Goal: Navigation & Orientation: Find specific page/section

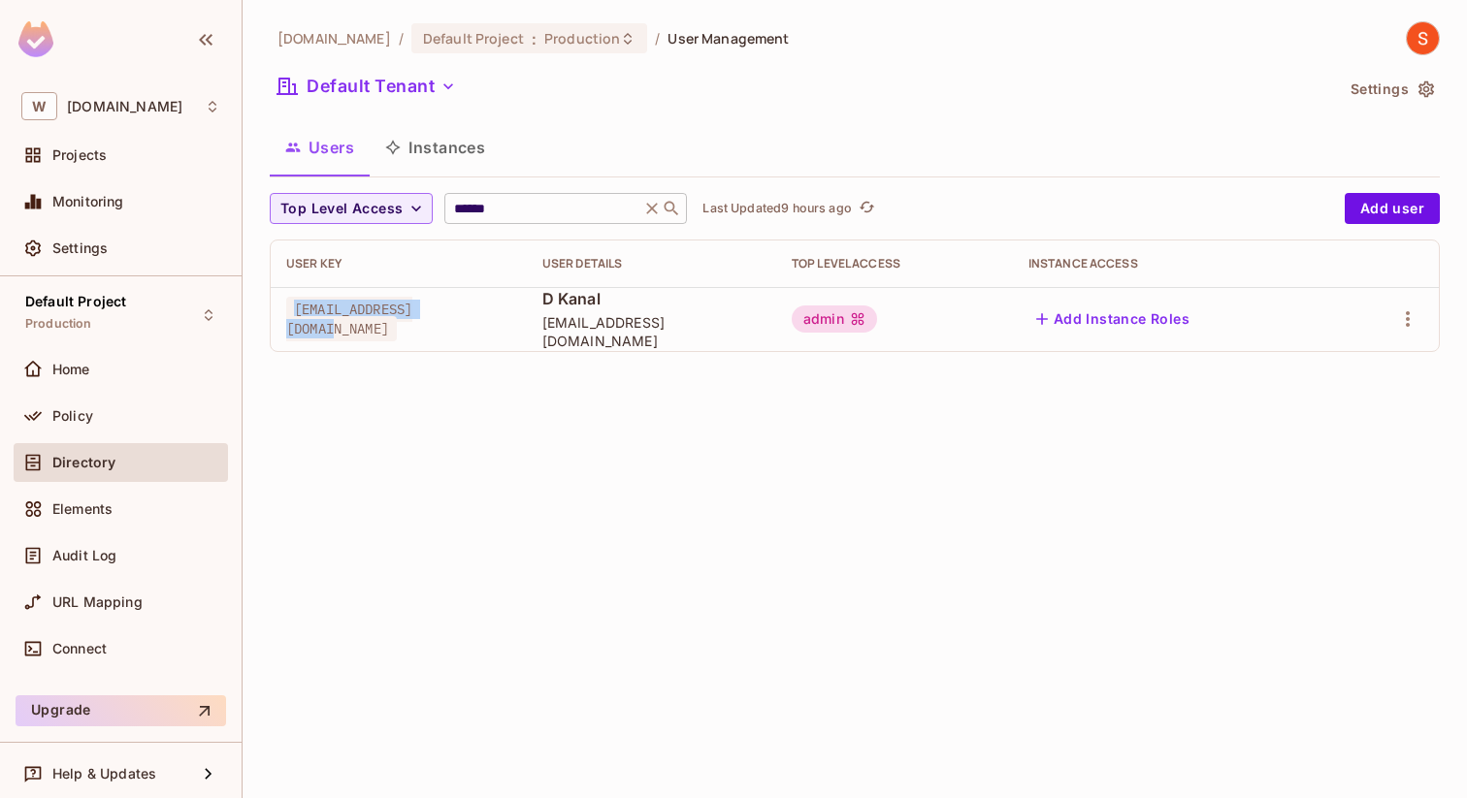
click at [645, 205] on icon at bounding box center [651, 208] width 19 height 19
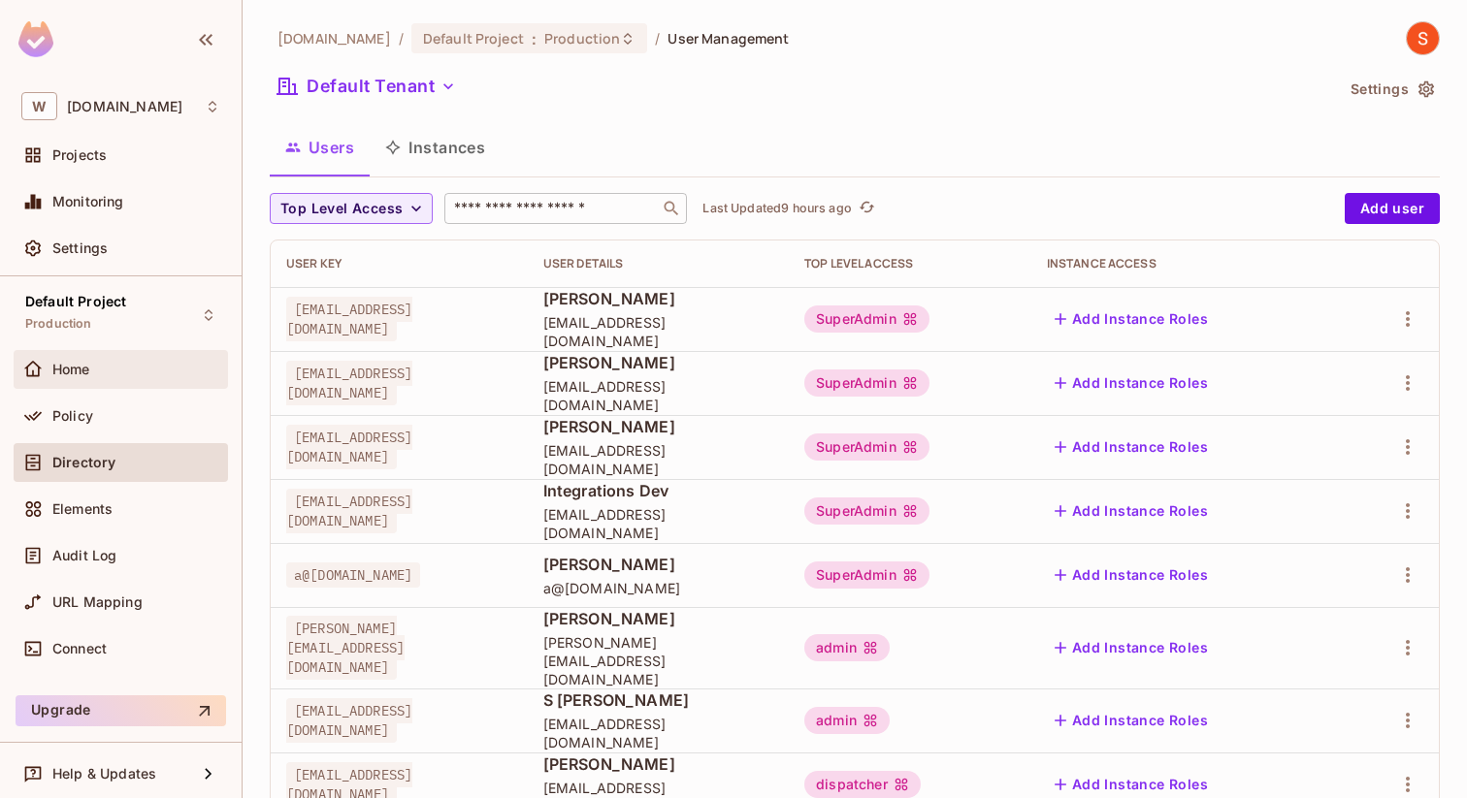
click at [116, 362] on div "Home" at bounding box center [136, 370] width 168 height 16
